Goal: Check status: Check status

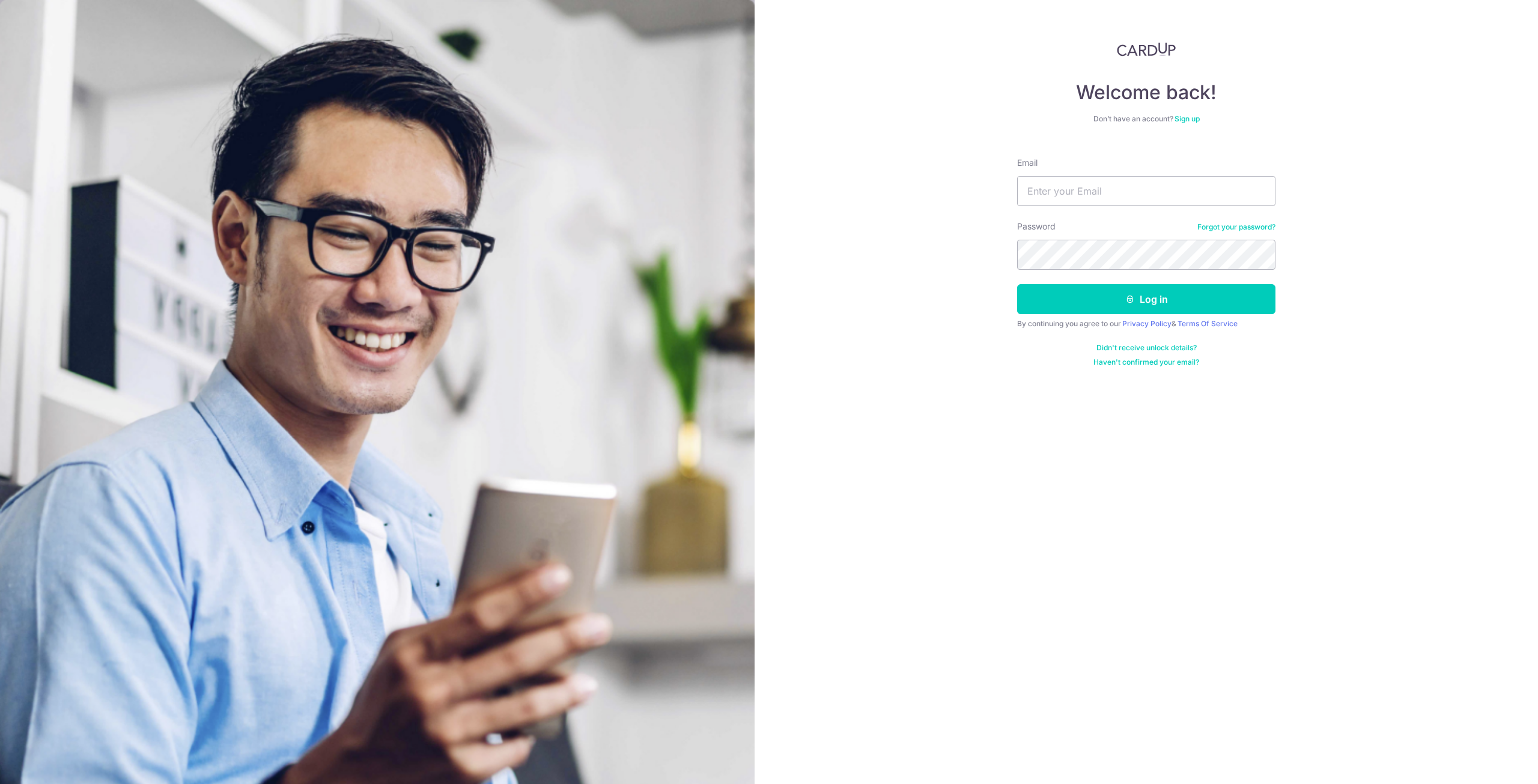
drag, startPoint x: 0, startPoint y: 0, endPoint x: 1016, endPoint y: 194, distance: 1034.4
click at [1016, 194] on div "Welcome back! Don’t have an account? Sign up Email Password Forgot your passwor…" at bounding box center [1145, 392] width 783 height 784
click at [1038, 193] on input "Email" at bounding box center [1146, 191] width 258 height 30
type input "[EMAIL_ADDRESS][DOMAIN_NAME]"
click at [1017, 285] on button "Log in" at bounding box center [1146, 299] width 258 height 30
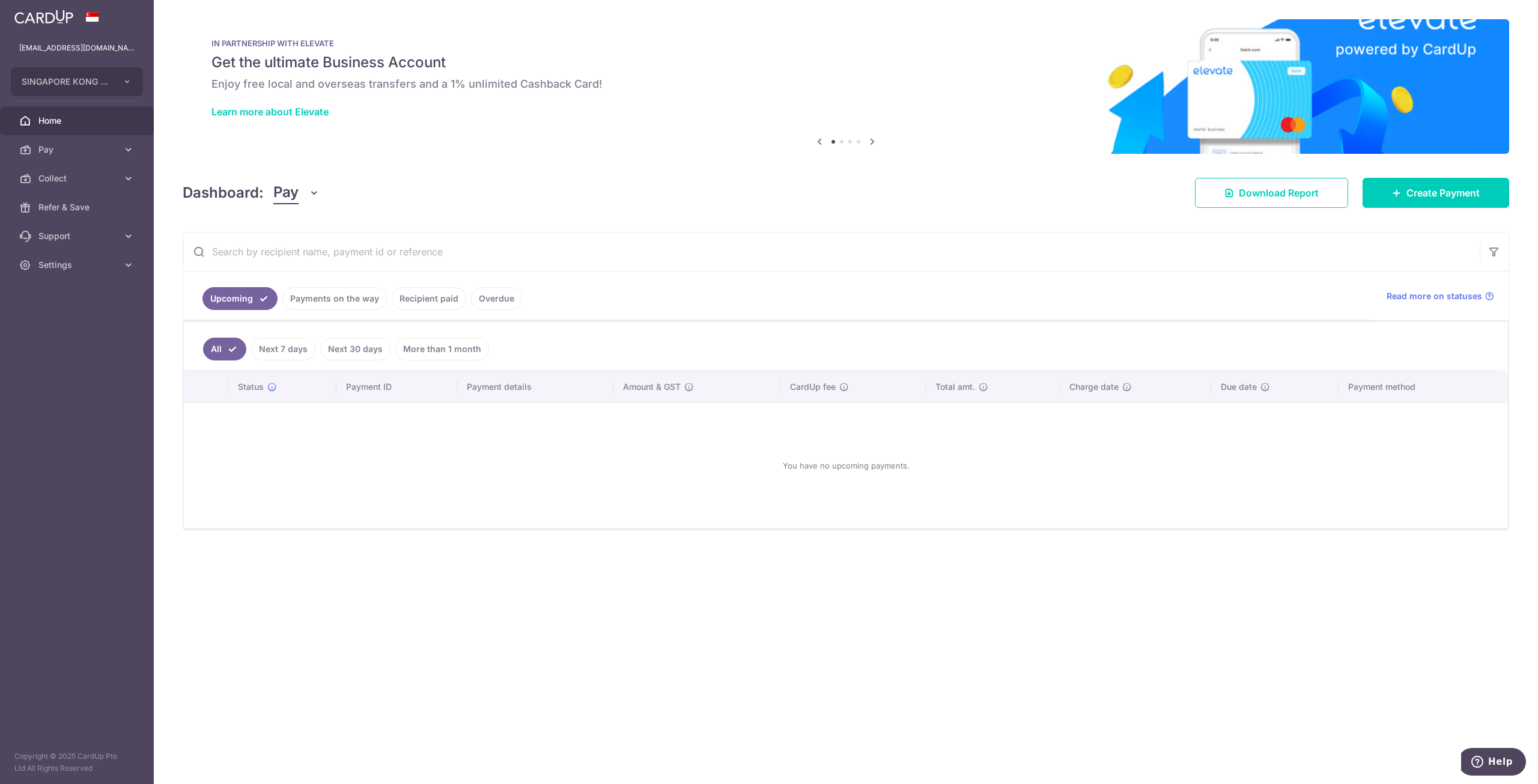
click at [347, 300] on link "Payments on the way" at bounding box center [335, 299] width 105 height 23
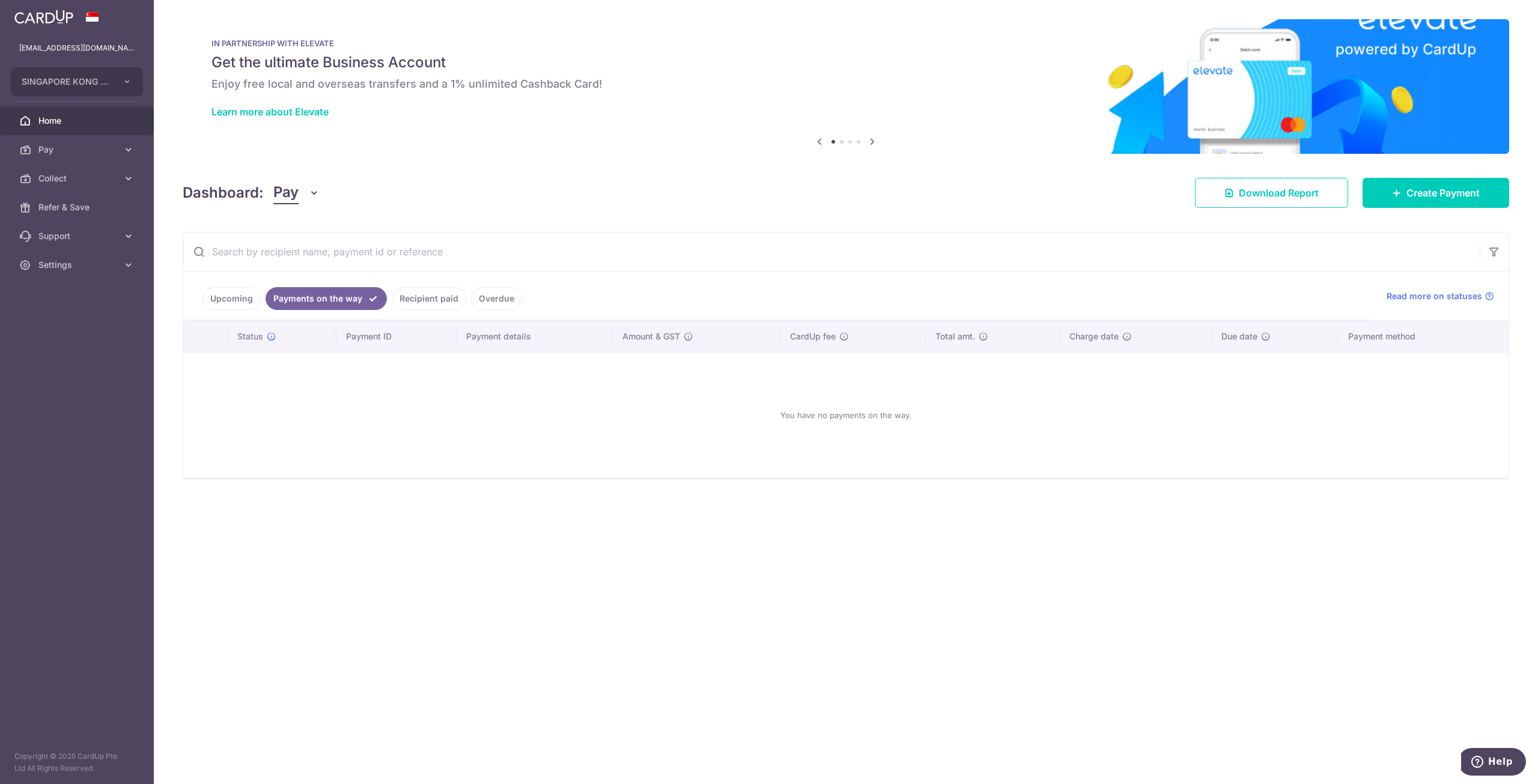
click at [422, 298] on link "Recipient paid" at bounding box center [429, 299] width 75 height 23
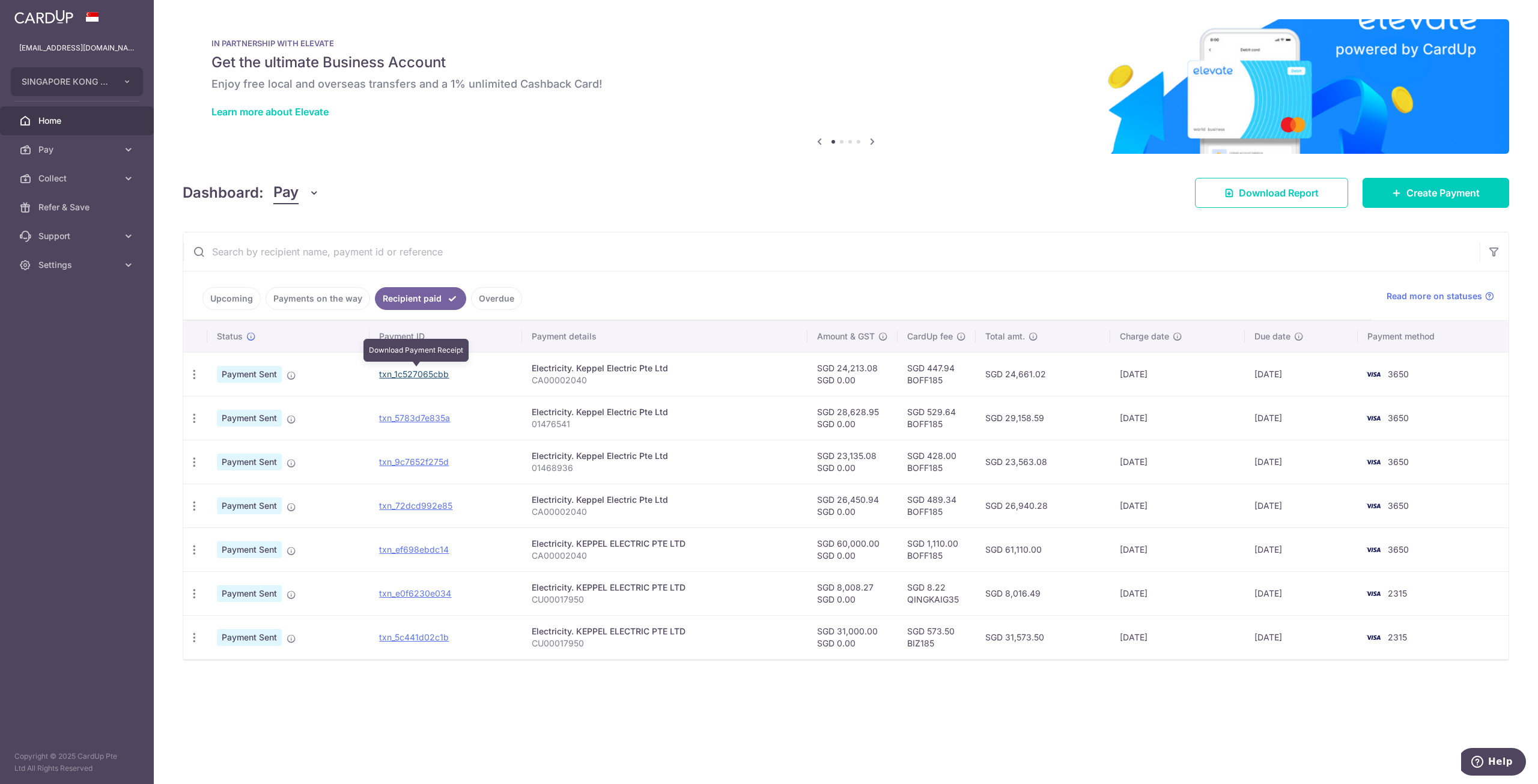
click at [437, 373] on link "txn_1c527065cbb" at bounding box center [414, 374] width 70 height 11
